Goal: Information Seeking & Learning: Learn about a topic

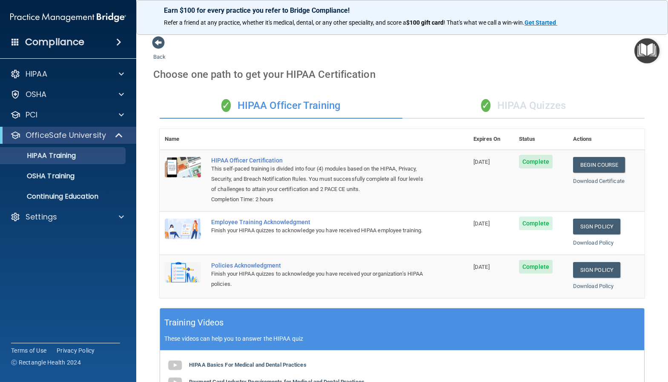
scroll to position [190, 0]
